Goal: Communication & Community: Answer question/provide support

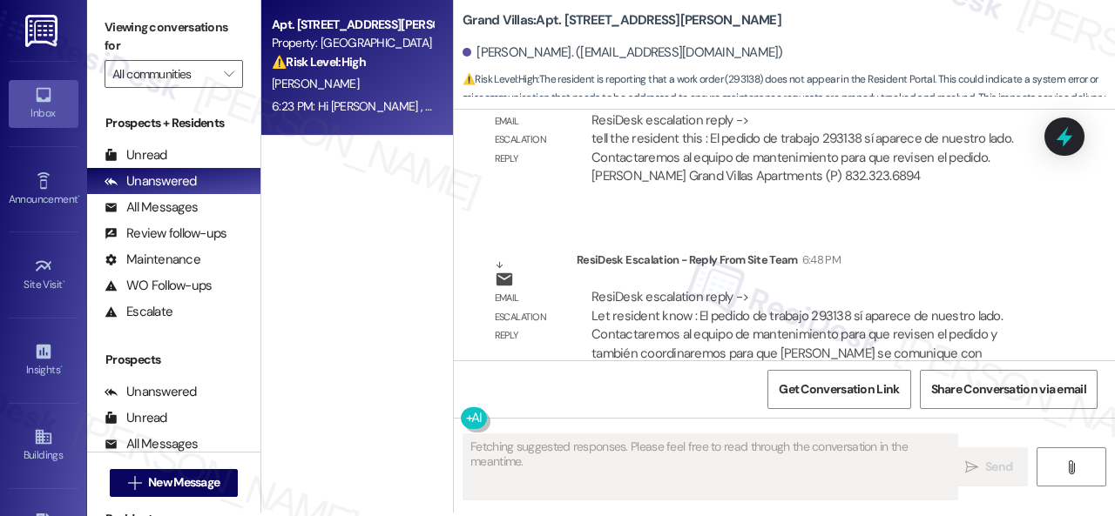
scroll to position [5, 0]
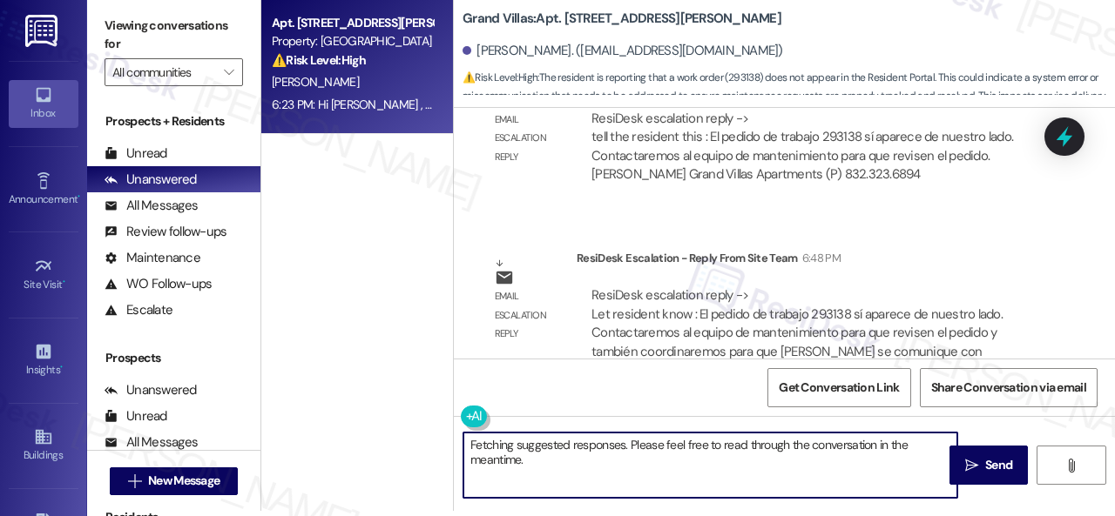
drag, startPoint x: 578, startPoint y: 466, endPoint x: 413, endPoint y: 426, distance: 170.3
click at [413, 426] on div "Apt. [STREET_ADDRESS][PERSON_NAME] Property: Grand Villas ⚠️ Risk Level: High T…" at bounding box center [687, 253] width 853 height 516
paste textarea "Hey, I have an update on your concern. The site team has stated that work order…"
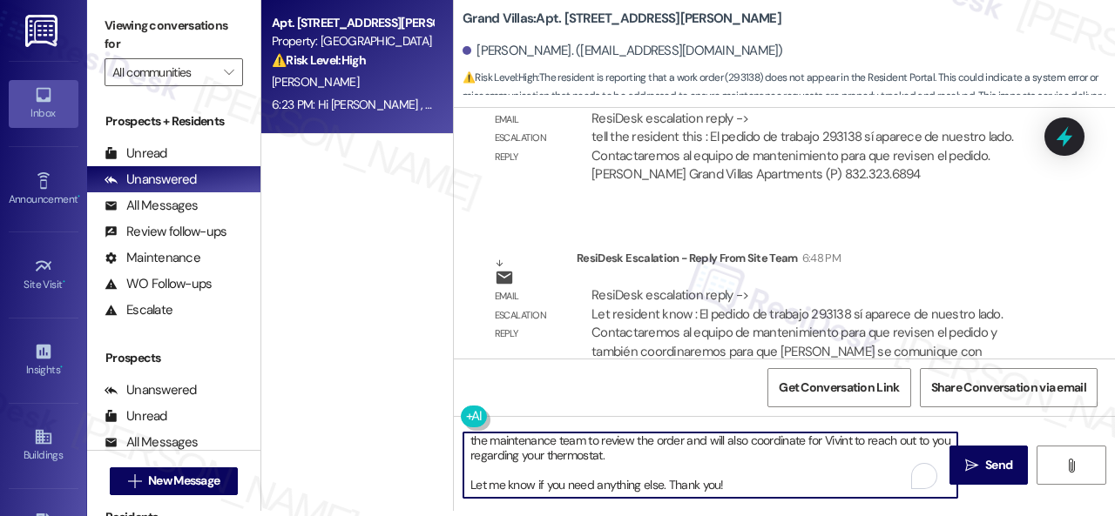
scroll to position [59, 0]
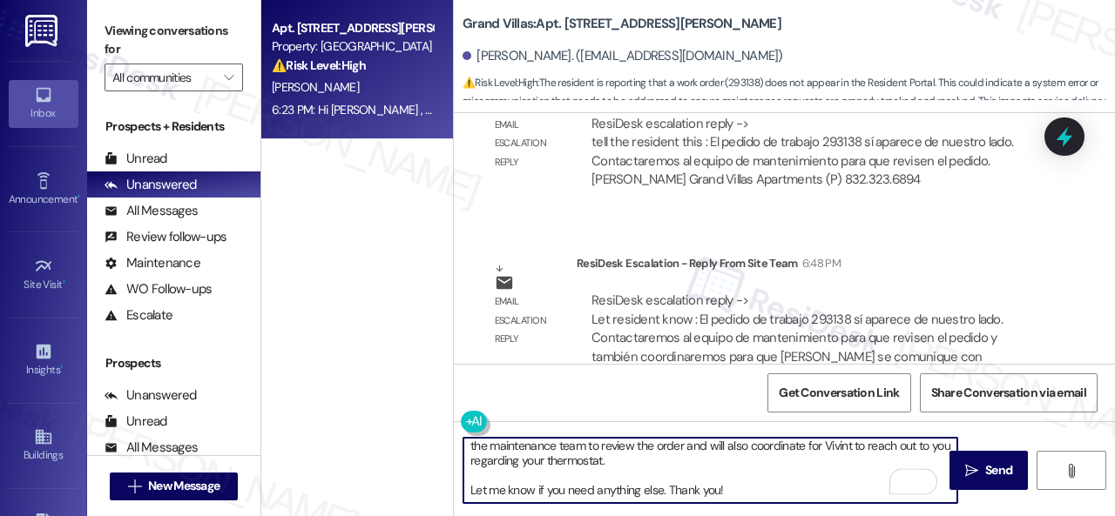
click at [607, 384] on div "Get Conversation Link Share Conversation via email" at bounding box center [784, 392] width 661 height 57
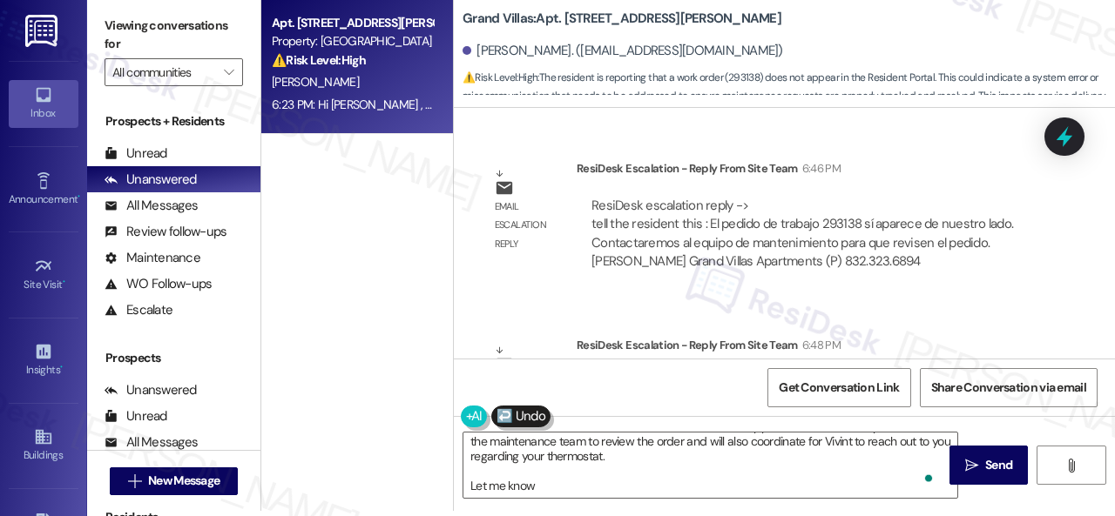
scroll to position [152, 0]
type textarea "Hola, tengo una actualización sobre su inquietud. El equipo del sitio ha declar…"
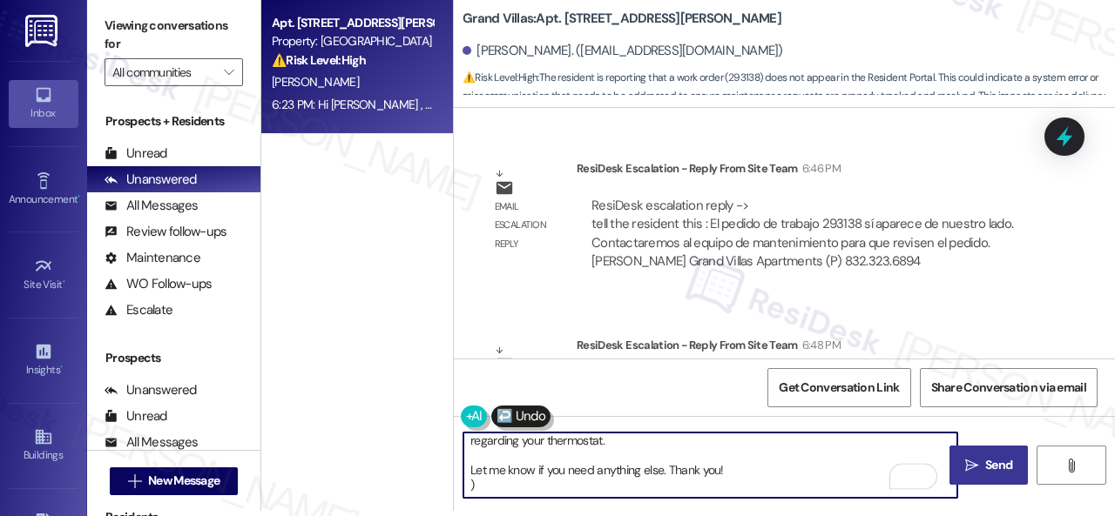
click at [985, 469] on span "Send" at bounding box center [998, 465] width 27 height 18
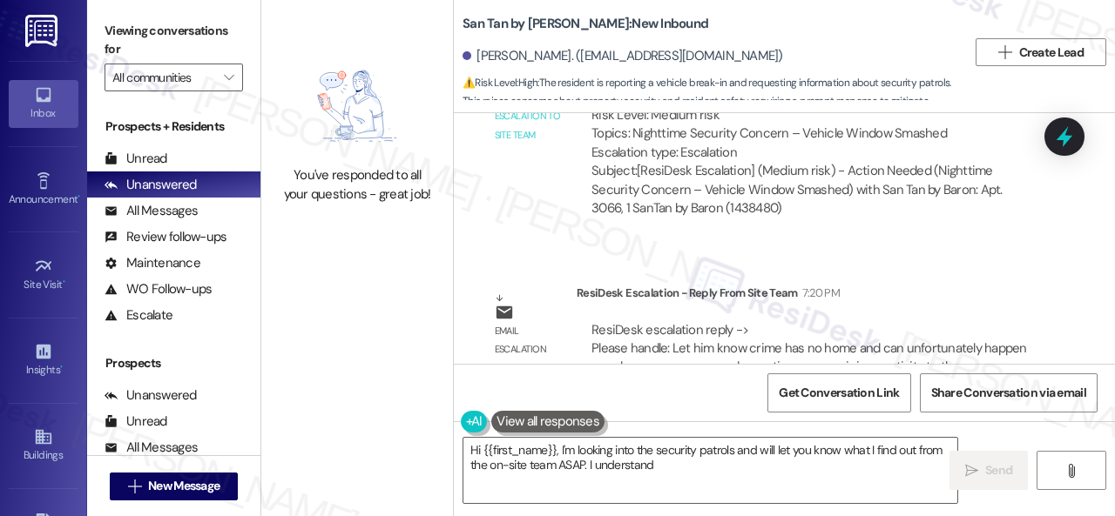
scroll to position [1130, 0]
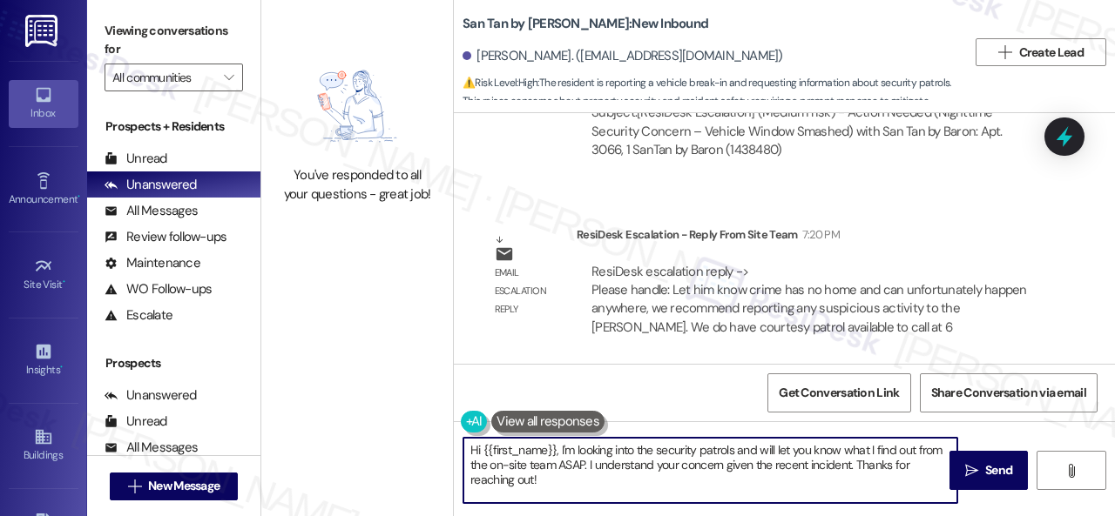
drag, startPoint x: 575, startPoint y: 480, endPoint x: 397, endPoint y: 398, distance: 195.6
click at [397, 398] on div "You've responded to all your questions - great job! San Tan by Baron: New Inbou…" at bounding box center [687, 258] width 853 height 516
paste textarea "ey, I have an update on your concern. The site team has stated that crime has n…"
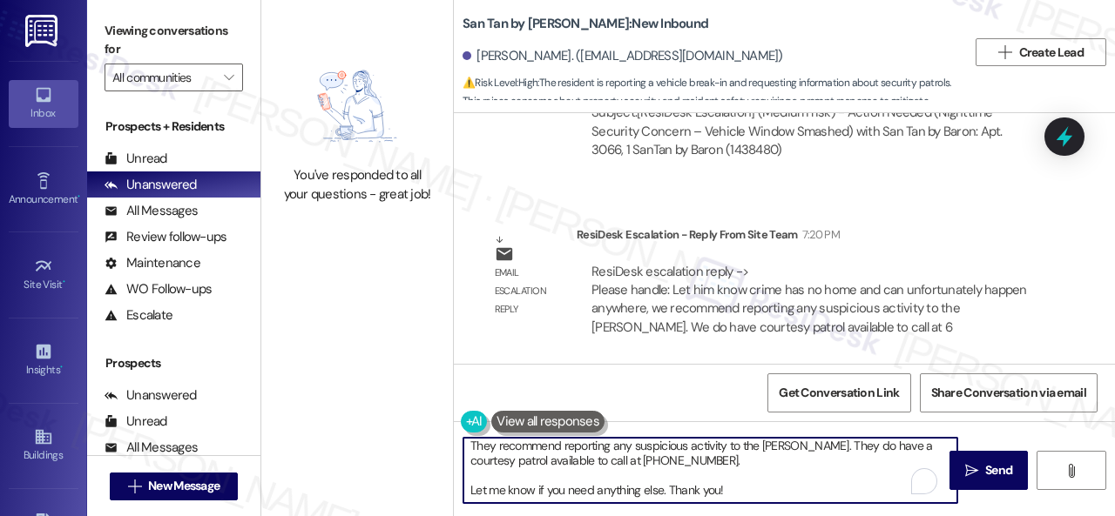
scroll to position [0, 0]
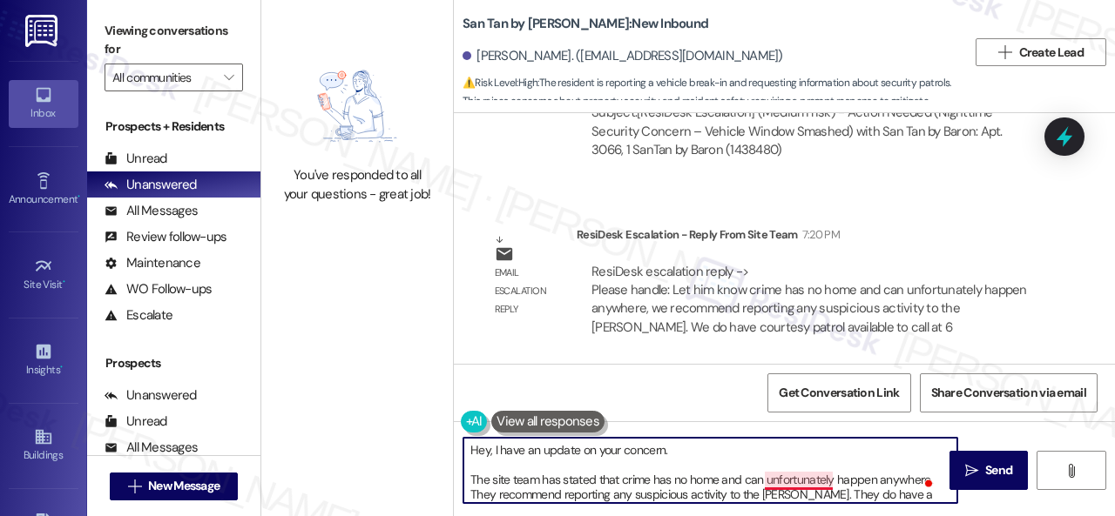
click at [777, 479] on textarea "Hey, I have an update on your concern. The site team has stated that crime has …" at bounding box center [710, 470] width 494 height 65
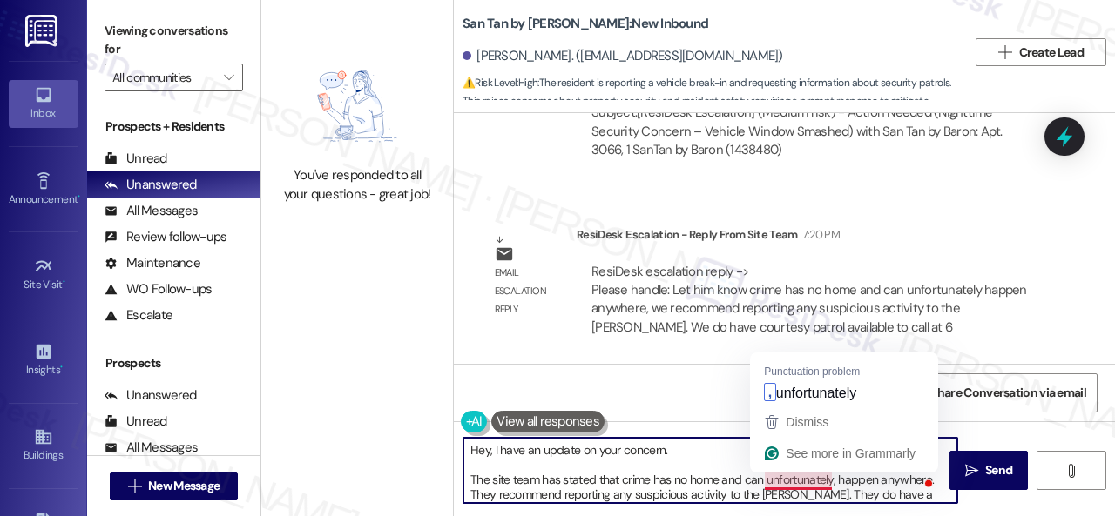
click at [801, 479] on textarea "Hey, I have an update on your concern. The site team has stated that crime has …" at bounding box center [710, 470] width 494 height 65
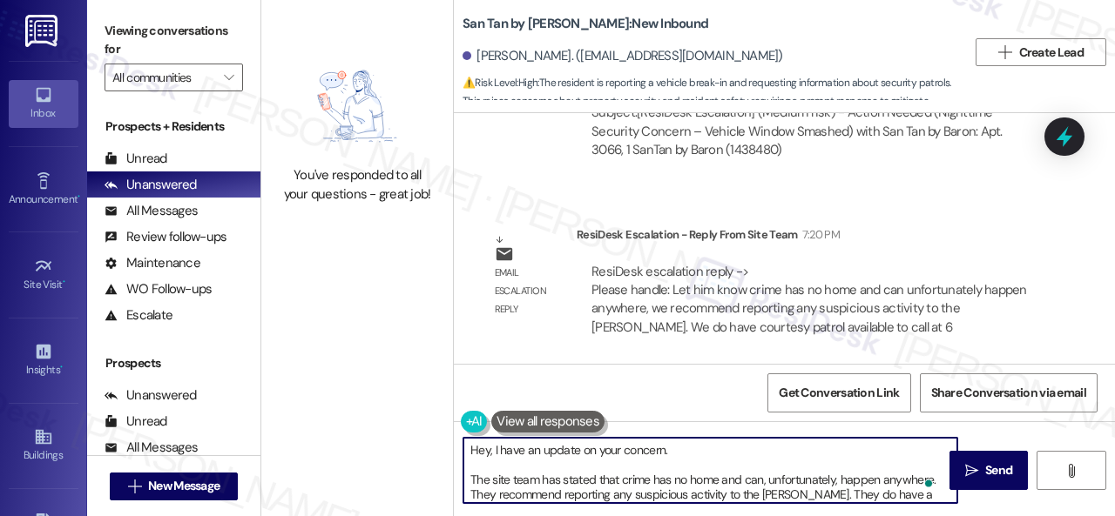
scroll to position [42, 0]
type textarea "Hey, I have an update on your concern. The site team has stated that crime has …"
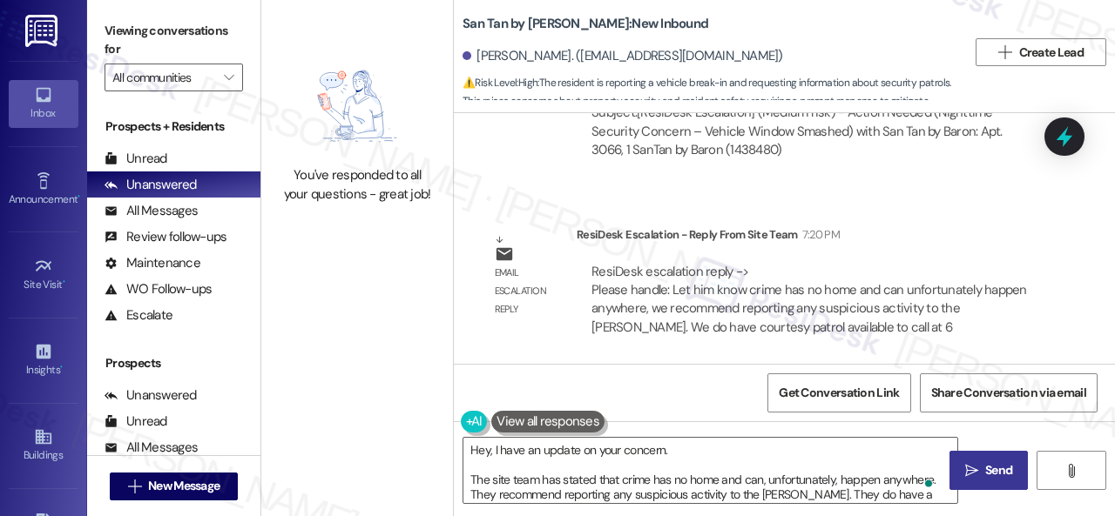
click at [981, 482] on button " Send" at bounding box center [988, 470] width 78 height 39
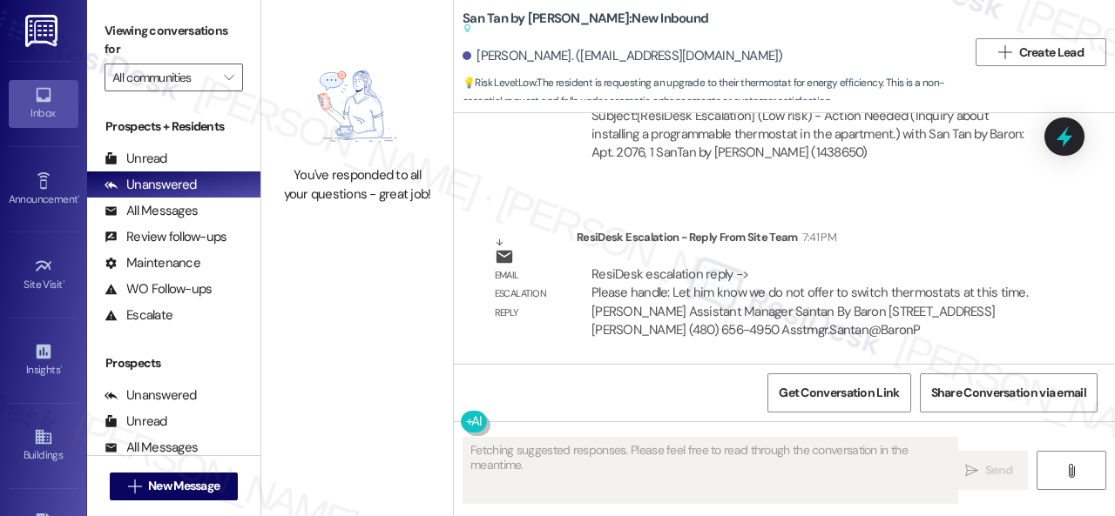
scroll to position [1276, 0]
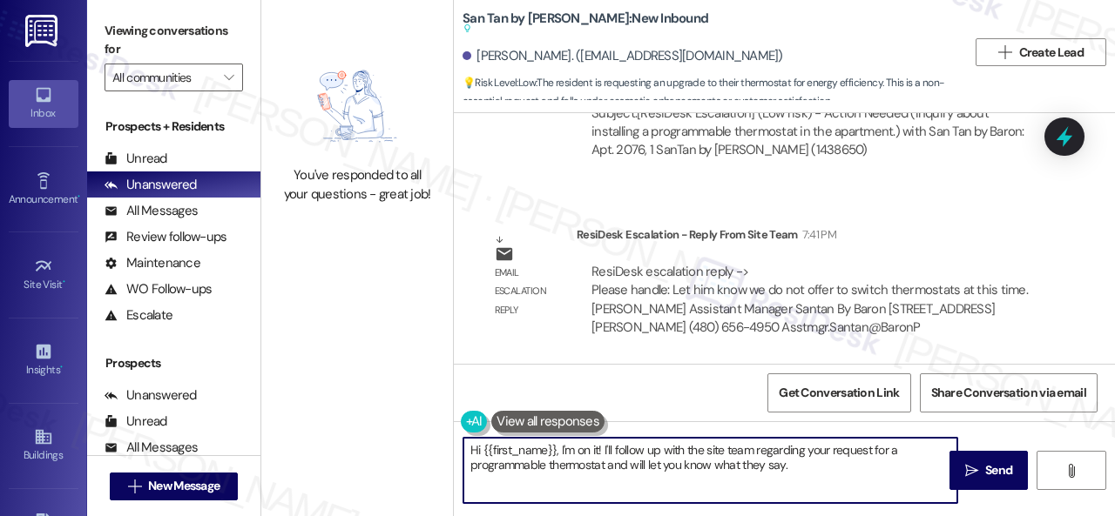
drag, startPoint x: 803, startPoint y: 471, endPoint x: 393, endPoint y: 431, distance: 412.1
click at [393, 431] on div "You've responded to all your questions - great job! San Tan by Baron: New Inbou…" at bounding box center [687, 258] width 853 height 516
paste textarea "ey, I have an update on your concern. The site team has stated that they do not…"
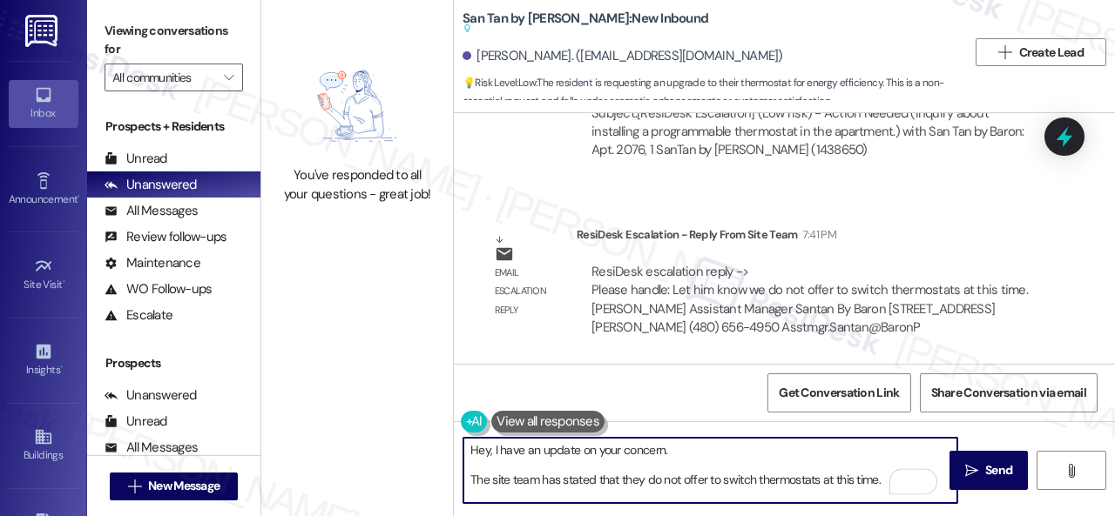
scroll to position [0, 0]
type textarea "Hey, I have an update on your concern. The site team has stated that they do no…"
click at [995, 466] on span "Send" at bounding box center [998, 471] width 27 height 18
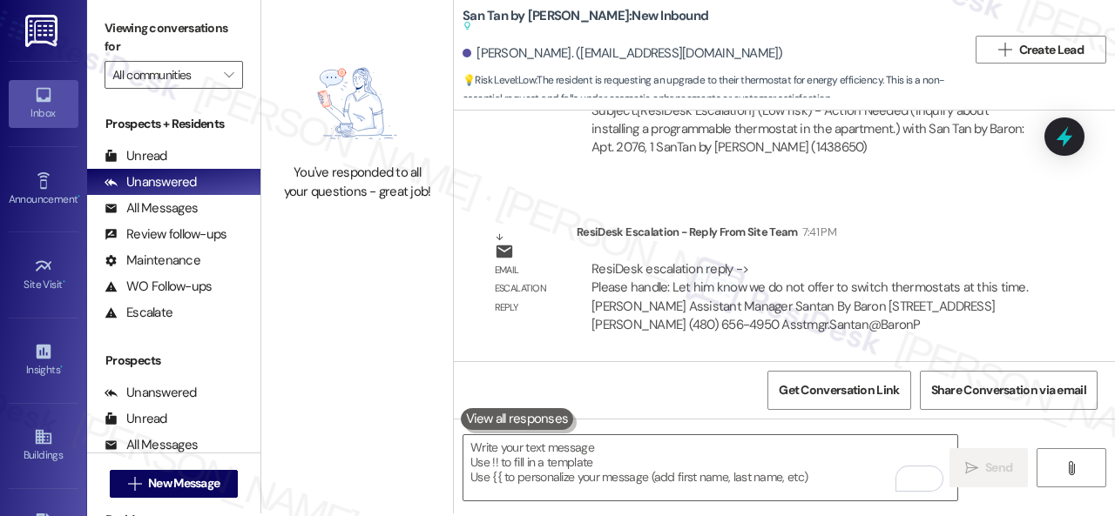
scroll to position [5, 0]
